Goal: Information Seeking & Learning: Learn about a topic

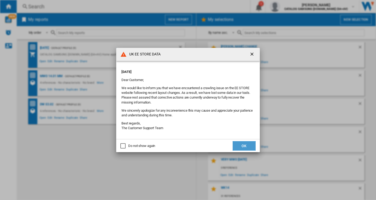
click at [242, 144] on button "OK" at bounding box center [244, 145] width 23 height 9
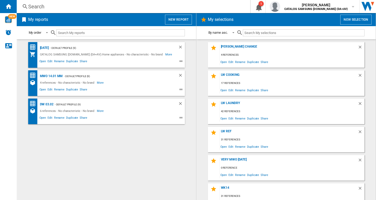
click at [33, 6] on div "Search" at bounding box center [132, 6] width 209 height 7
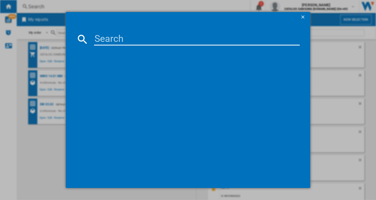
click at [110, 43] on input at bounding box center [197, 39] width 206 height 13
paste input "DV80CGC0B0ABEU"
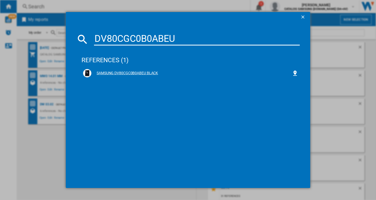
type input "DV80CGC0B0ABEU"
click at [134, 72] on div "SAMSUNG DV80CGC0B0ABEU BLACK" at bounding box center [191, 73] width 201 height 5
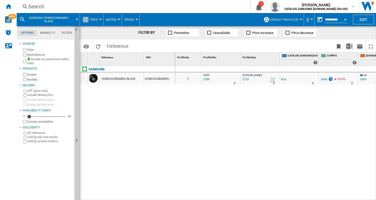
click at [62, 19] on span "SAMSUNG DV80CGC0B0ABEU BLACK" at bounding box center [49, 19] width 42 height 7
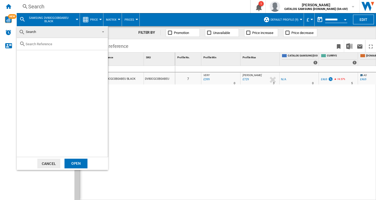
click at [80, 46] on div at bounding box center [62, 44] width 91 height 12
click at [78, 44] on input "text" at bounding box center [66, 44] width 80 height 4
paste input "DV80CGC0B0AEEU"
type input "DV80CGC0B0AEEU"
click at [78, 54] on div "SAMSUNG DV80CGC0B0AEEU WHITE" at bounding box center [71, 56] width 72 height 5
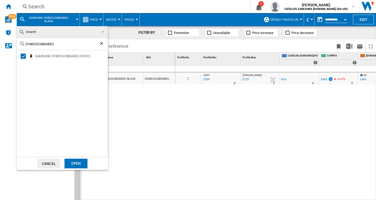
click at [74, 162] on div "Open" at bounding box center [76, 164] width 23 height 10
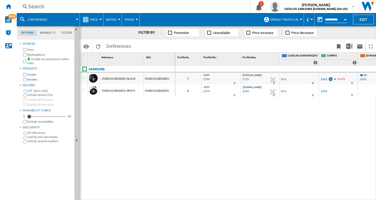
click at [61, 19] on span at bounding box center [66, 19] width 22 height 13
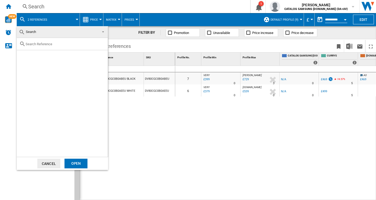
click at [62, 44] on input "text" at bounding box center [66, 44] width 80 height 4
paste input "RB34C652ESA/EU"
type input "RB34C652ESA/EU"
click at [79, 57] on div "SAMSUNG RB34C652ESA SILVER" at bounding box center [71, 56] width 72 height 5
click at [76, 163] on div "Open" at bounding box center [76, 164] width 23 height 10
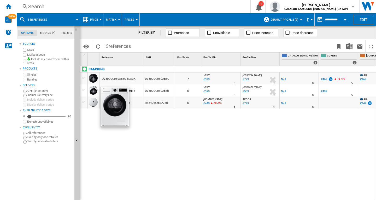
click at [92, 91] on div at bounding box center [93, 90] width 9 height 9
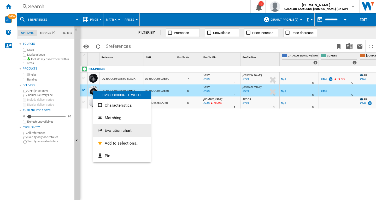
click at [115, 133] on button "Evolution chart" at bounding box center [121, 130] width 57 height 13
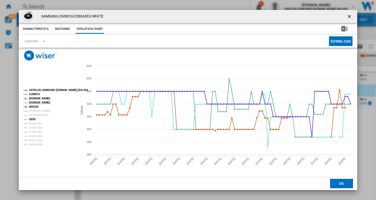
drag, startPoint x: 29, startPoint y: 119, endPoint x: 33, endPoint y: 117, distance: 3.6
click at [30, 119] on tspan "VERY" at bounding box center [32, 119] width 7 height 3
